Goal: Task Accomplishment & Management: Complete application form

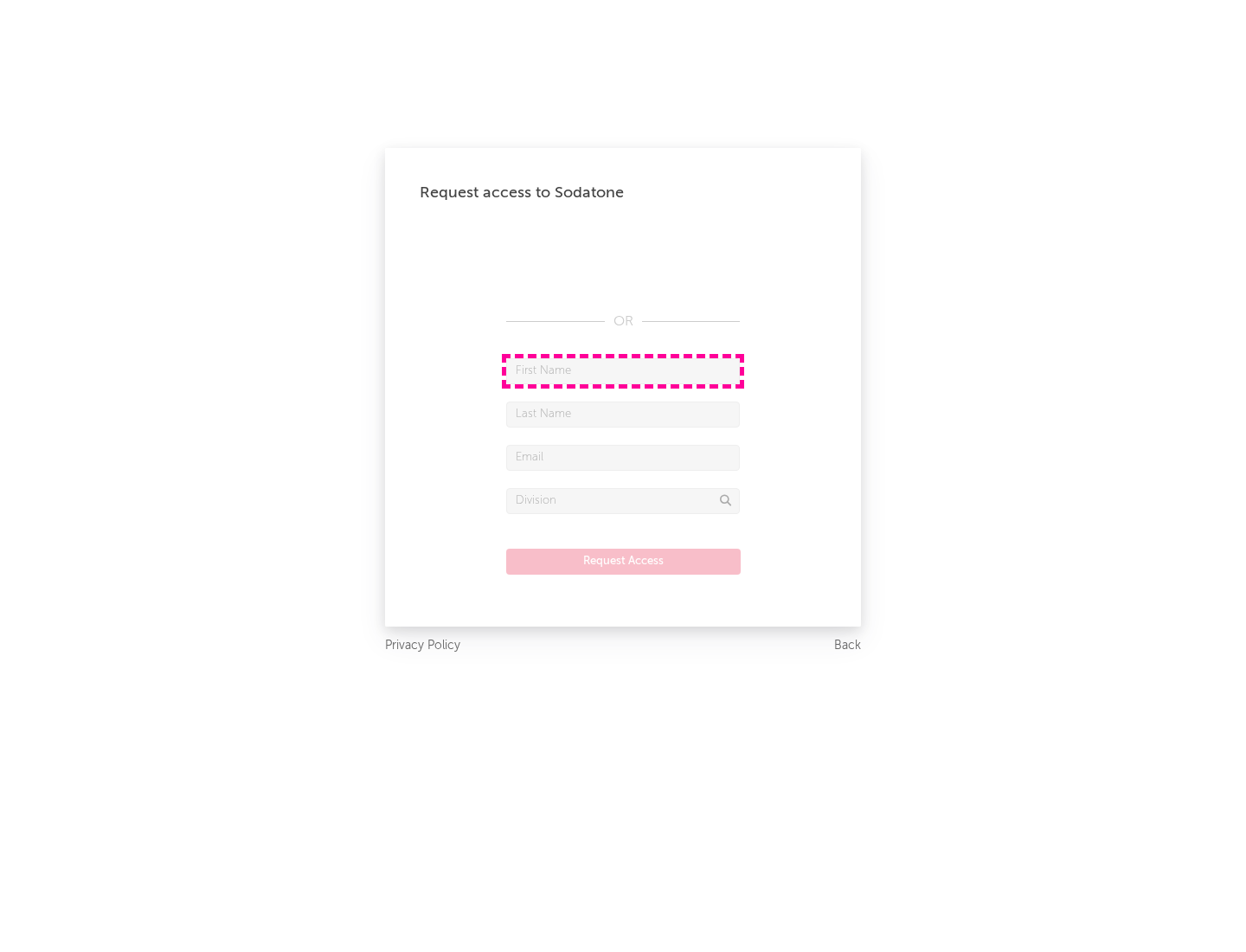
click at [623, 371] on input "text" at bounding box center [623, 371] width 234 height 26
type input "[PERSON_NAME]"
click at [623, 414] on input "text" at bounding box center [623, 414] width 234 height 26
type input "[PERSON_NAME]"
click at [623, 457] on input "text" at bounding box center [623, 457] width 234 height 26
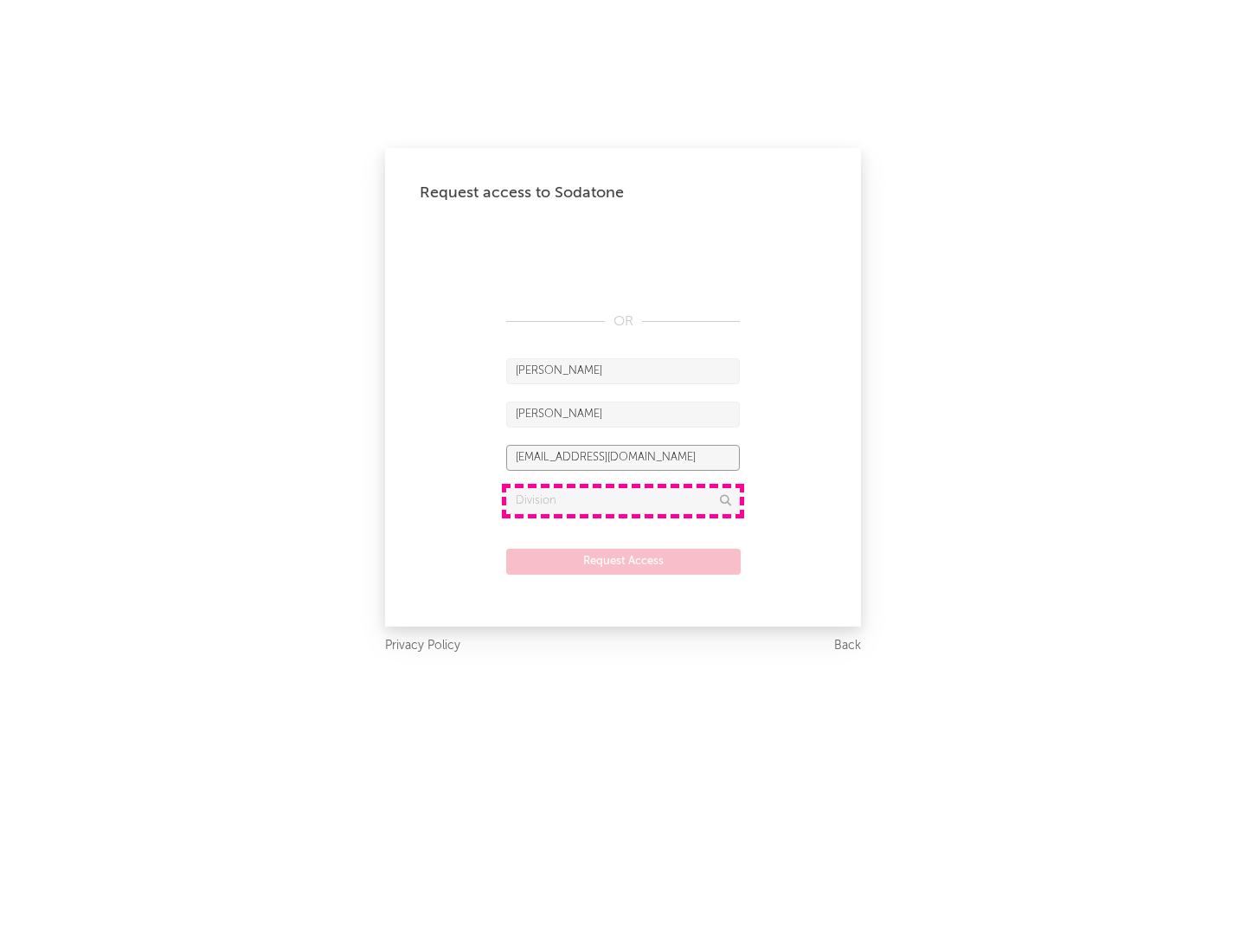
type input "[EMAIL_ADDRESS][DOMAIN_NAME]"
click at [623, 500] on input "text" at bounding box center [623, 501] width 234 height 26
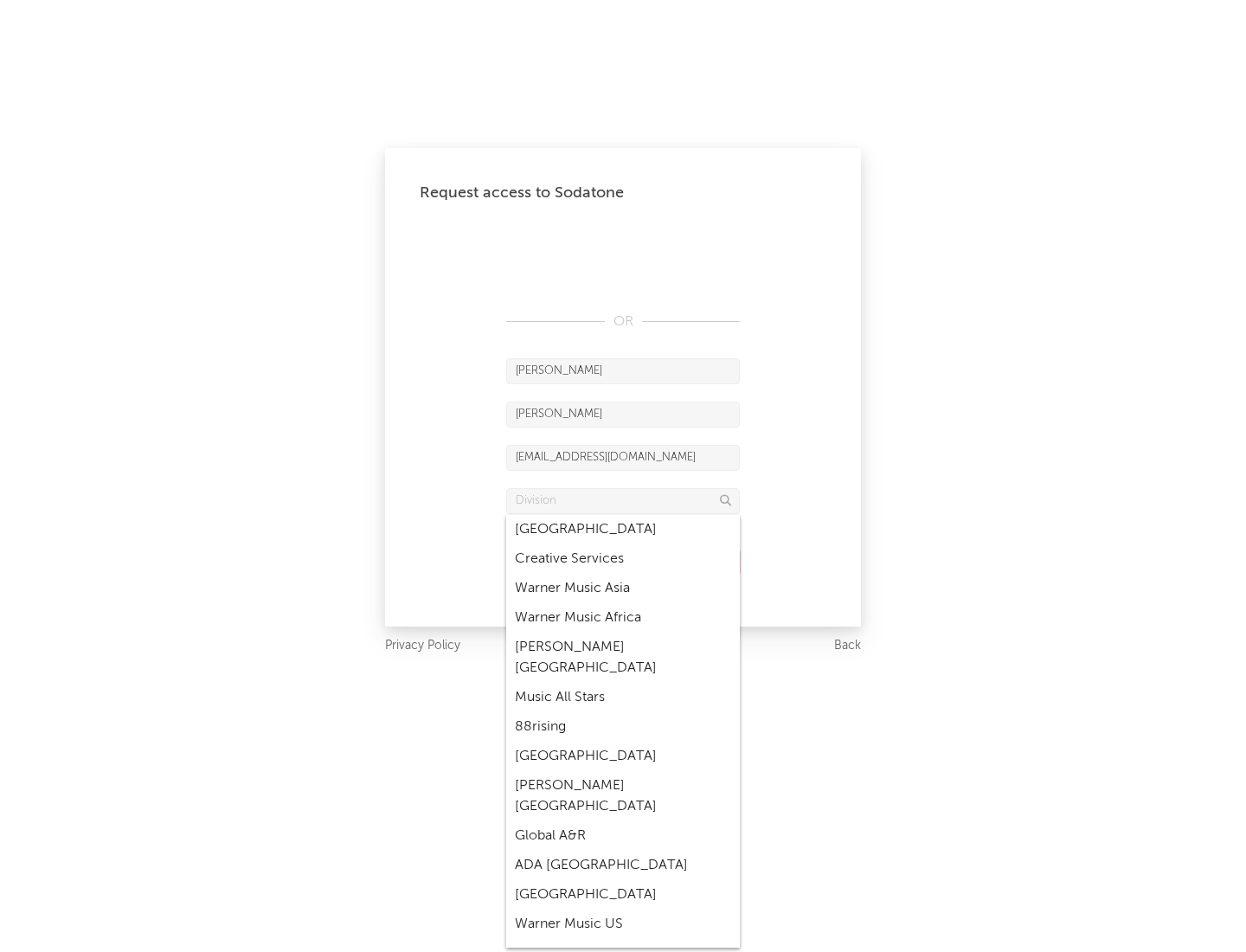
click at [618, 683] on div "Music All Stars" at bounding box center [623, 697] width 234 height 29
type input "Music All Stars"
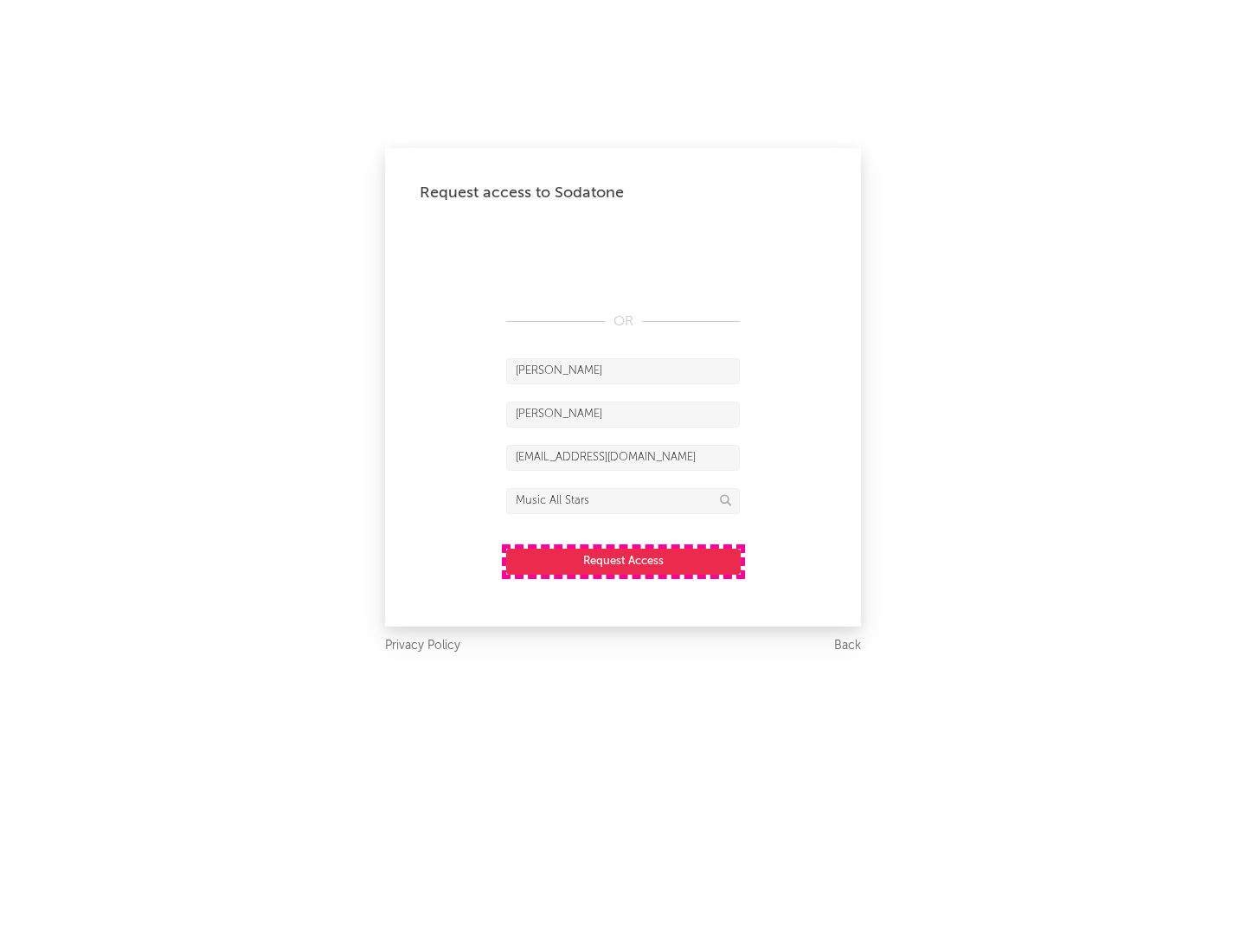
click at [623, 561] on button "Request Access" at bounding box center [623, 561] width 235 height 26
